Goal: Task Accomplishment & Management: Manage account settings

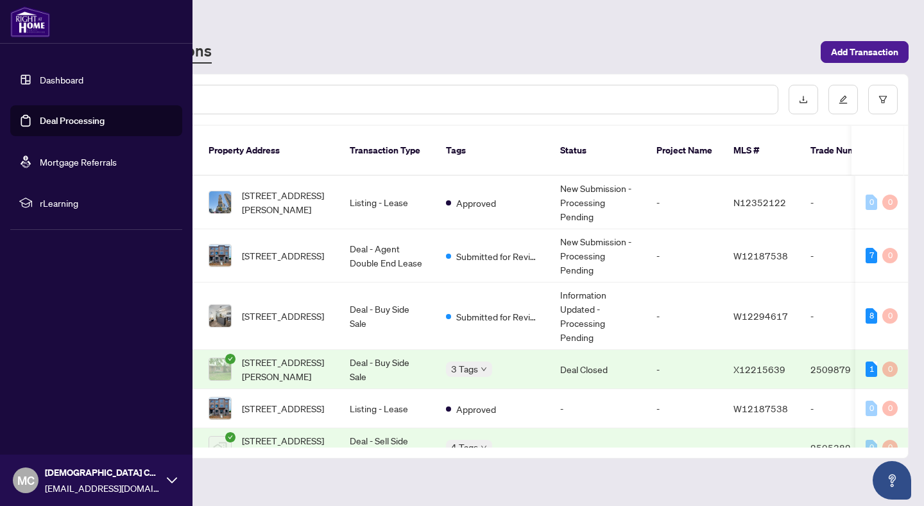
click at [41, 82] on link "Dashboard" at bounding box center [62, 80] width 44 height 12
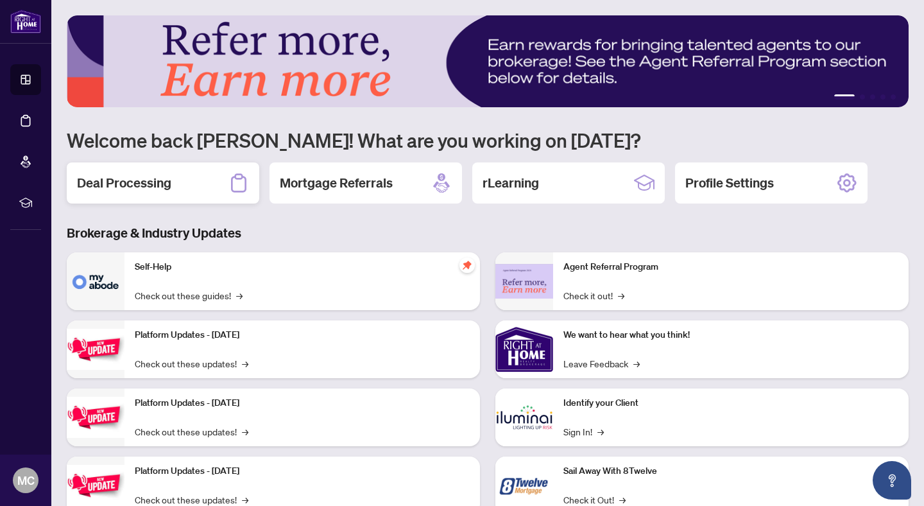
click at [184, 174] on div "Deal Processing" at bounding box center [163, 182] width 193 height 41
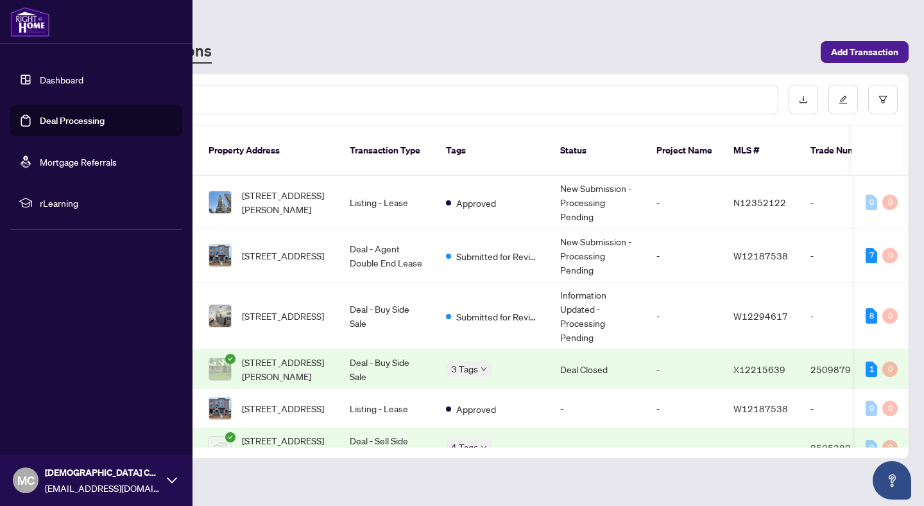
click at [51, 74] on link "Dashboard" at bounding box center [62, 80] width 44 height 12
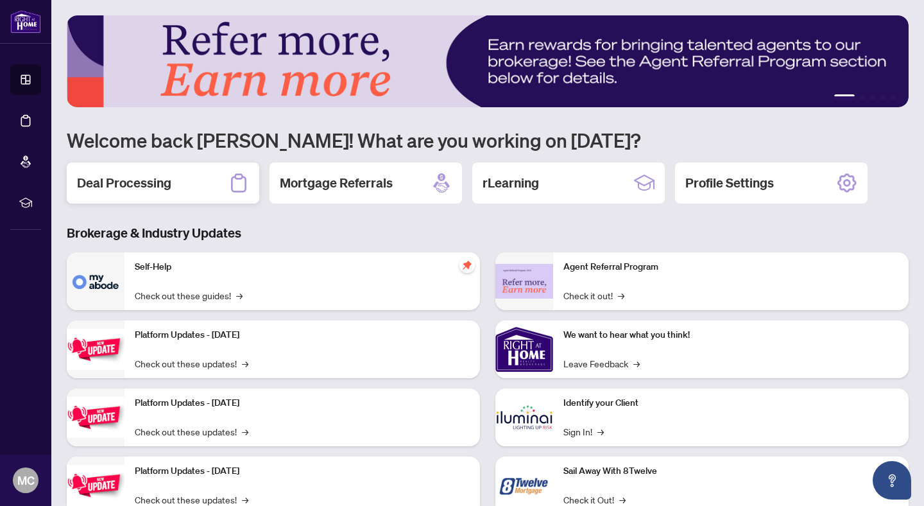
click at [139, 168] on div "Deal Processing" at bounding box center [163, 182] width 193 height 41
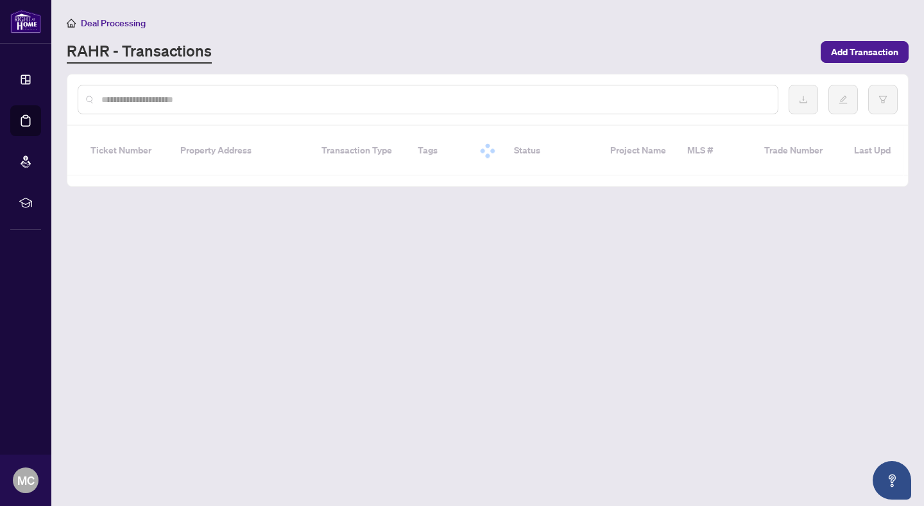
click at [139, 168] on div "Ticket Number Property Address Transaction Type Tags Status Project Name MLS # …" at bounding box center [487, 156] width 841 height 60
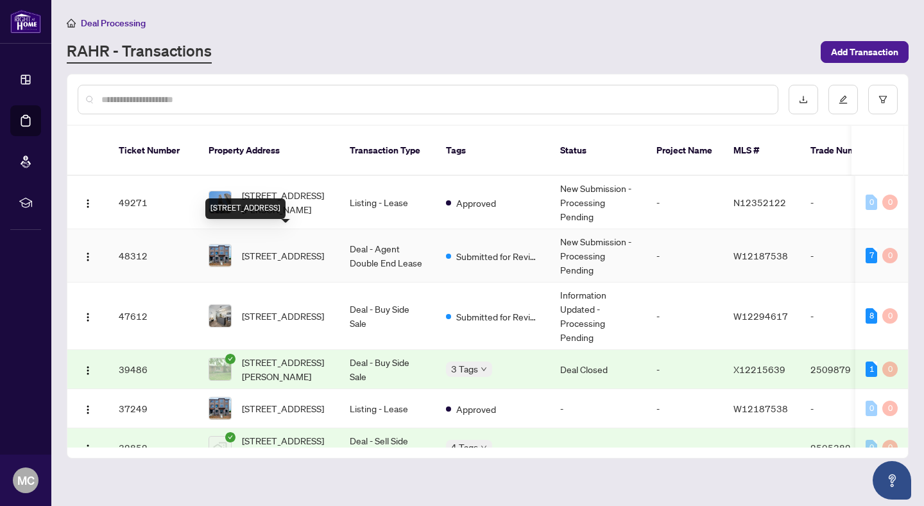
click at [312, 248] on span "[STREET_ADDRESS]" at bounding box center [283, 255] width 82 height 14
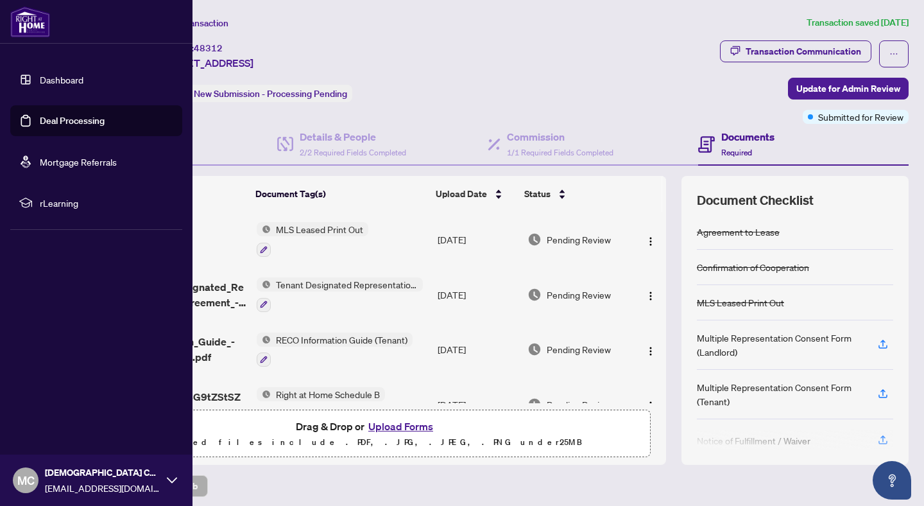
click at [64, 85] on link "Dashboard" at bounding box center [62, 80] width 44 height 12
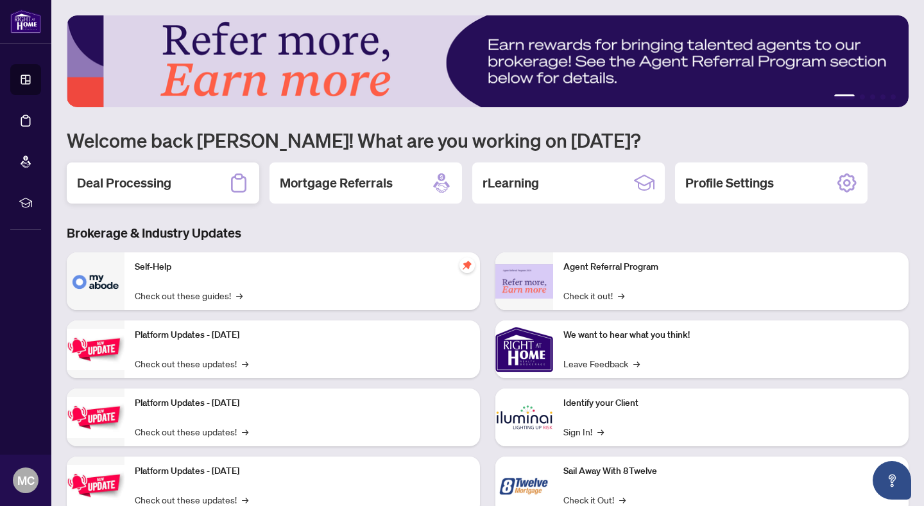
click at [114, 187] on h2 "Deal Processing" at bounding box center [124, 183] width 94 height 18
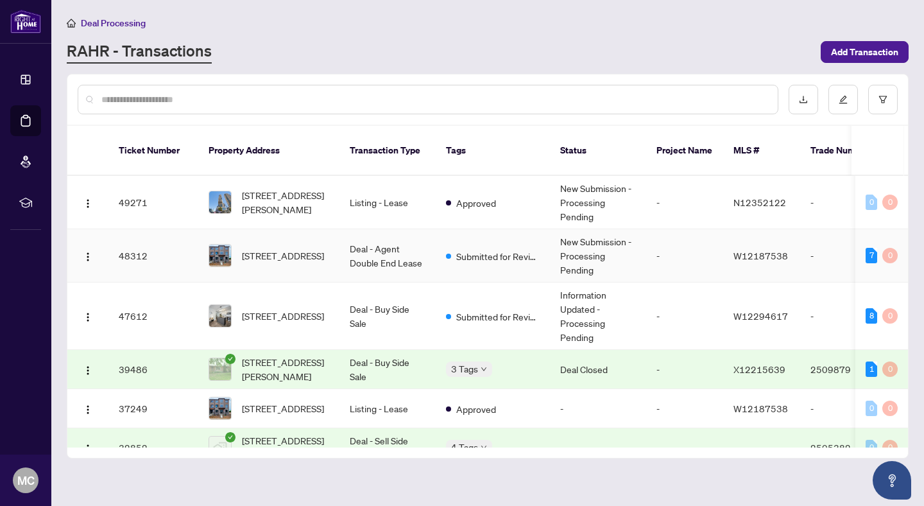
click at [356, 236] on td "Deal - Agent Double End Lease" at bounding box center [388, 255] width 96 height 53
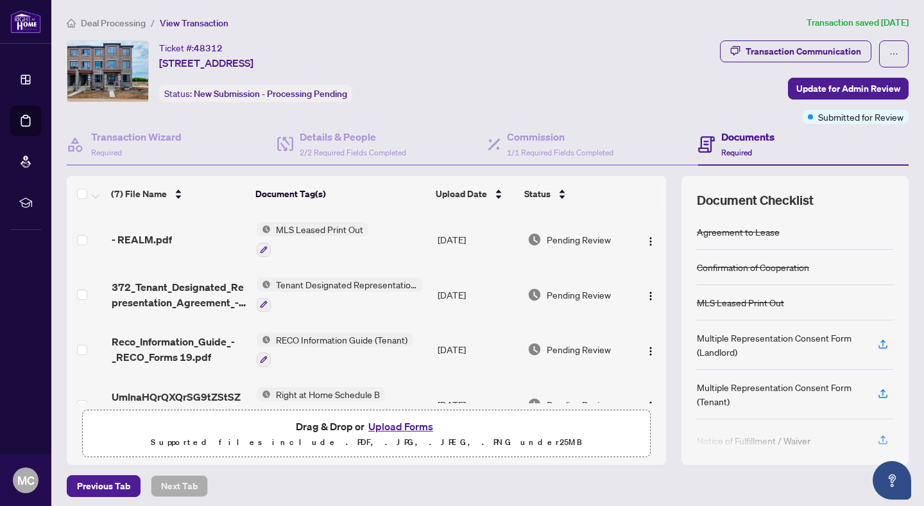
click at [109, 18] on span "Deal Processing" at bounding box center [113, 23] width 65 height 12
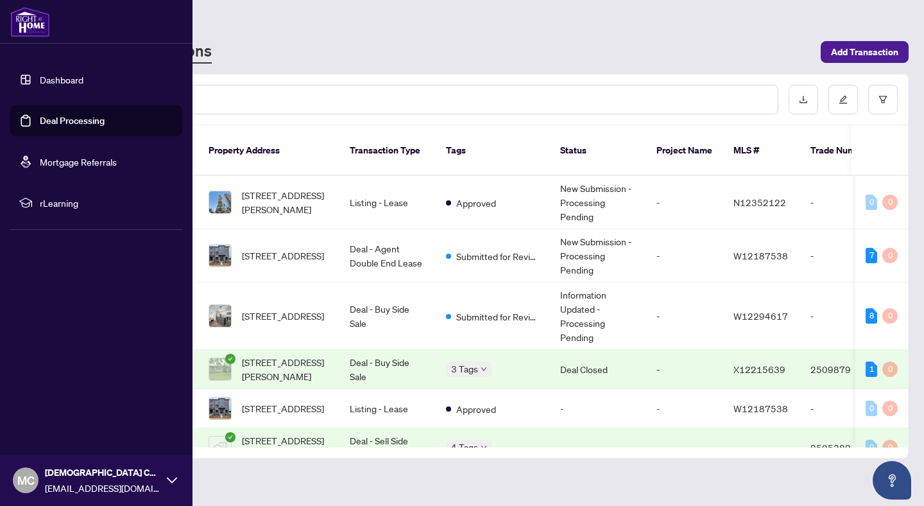
click at [54, 74] on link "Dashboard" at bounding box center [62, 80] width 44 height 12
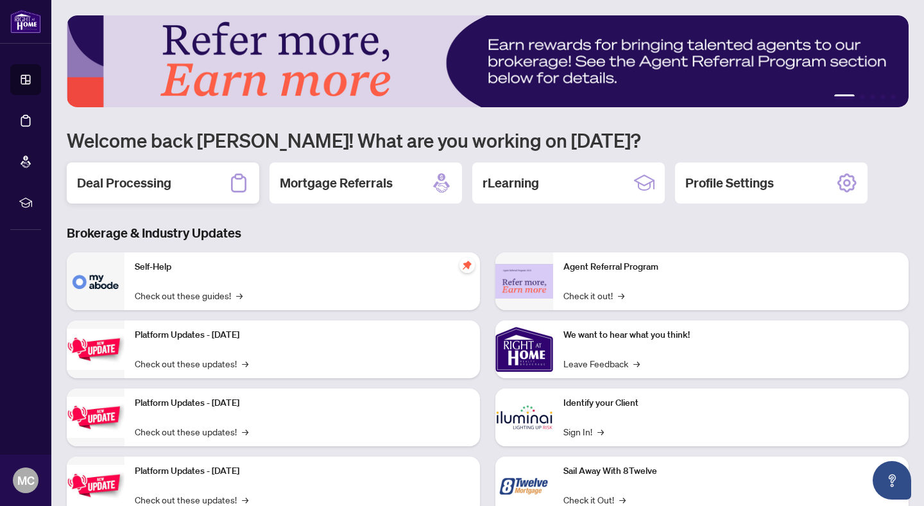
click at [180, 183] on div "Deal Processing" at bounding box center [163, 182] width 193 height 41
